Goal: Information Seeking & Learning: Learn about a topic

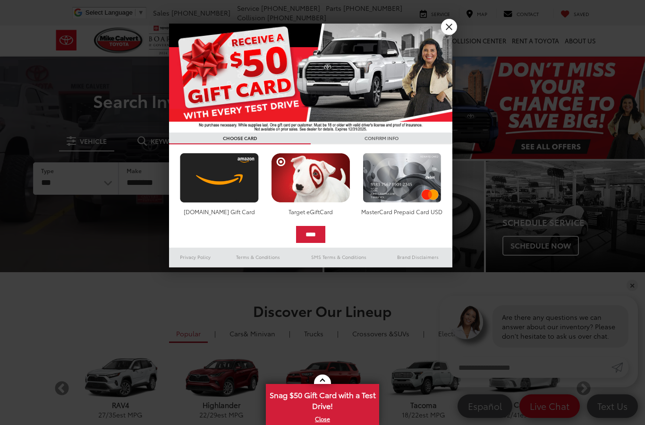
click at [453, 34] on link "X" at bounding box center [449, 27] width 16 height 16
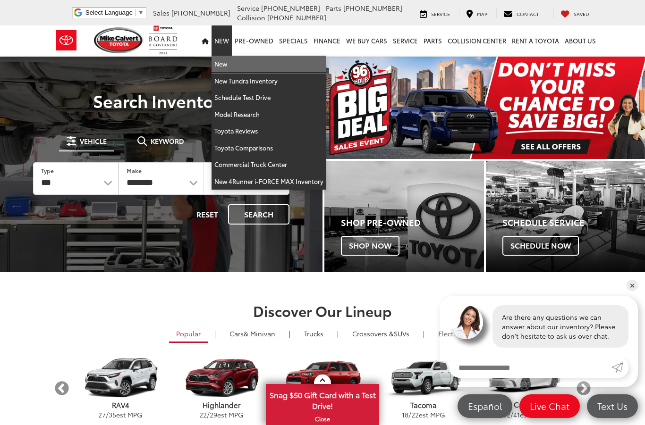
click at [228, 64] on link "New" at bounding box center [269, 64] width 115 height 17
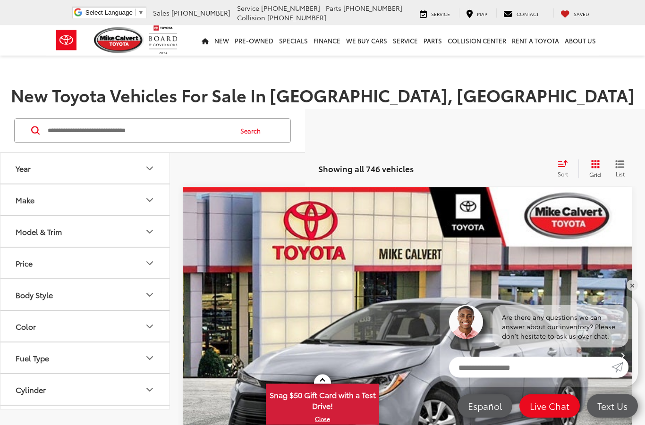
scroll to position [59, 0]
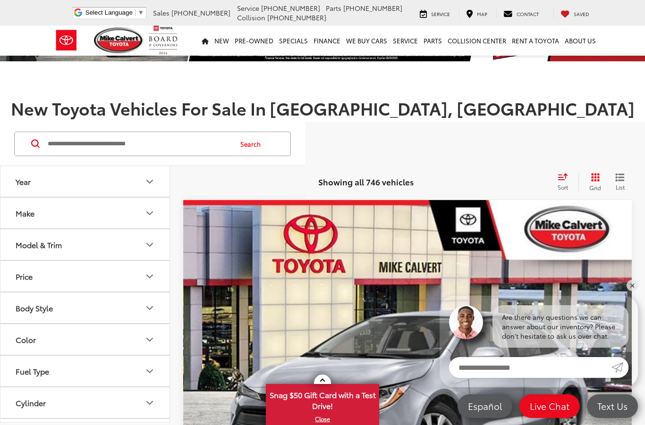
click at [148, 216] on icon "Make" at bounding box center [149, 213] width 11 height 11
click at [152, 313] on button "Model & Trim" at bounding box center [85, 305] width 170 height 31
